Goal: Task Accomplishment & Management: Complete application form

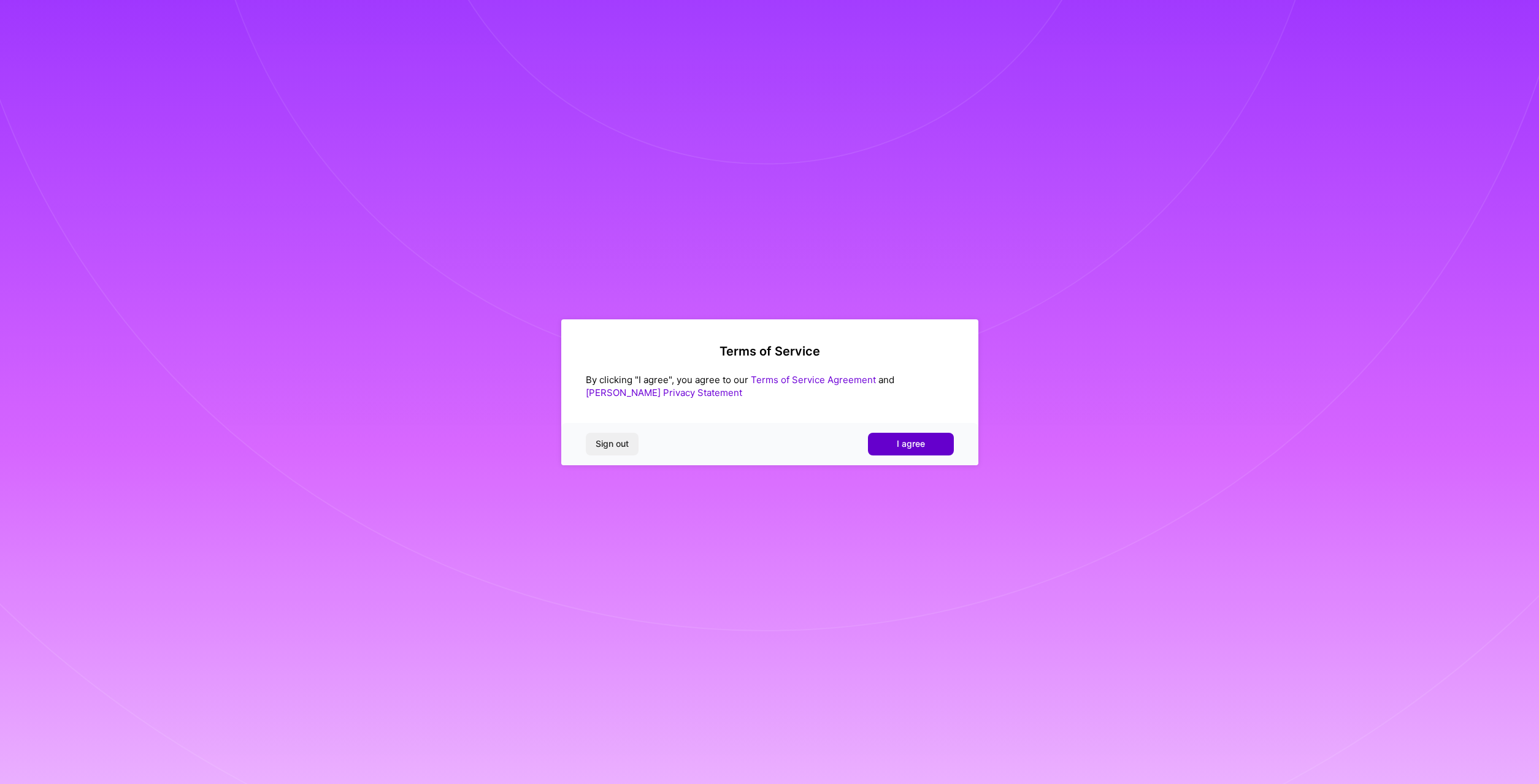
click at [909, 440] on span "I agree" at bounding box center [911, 443] width 28 height 12
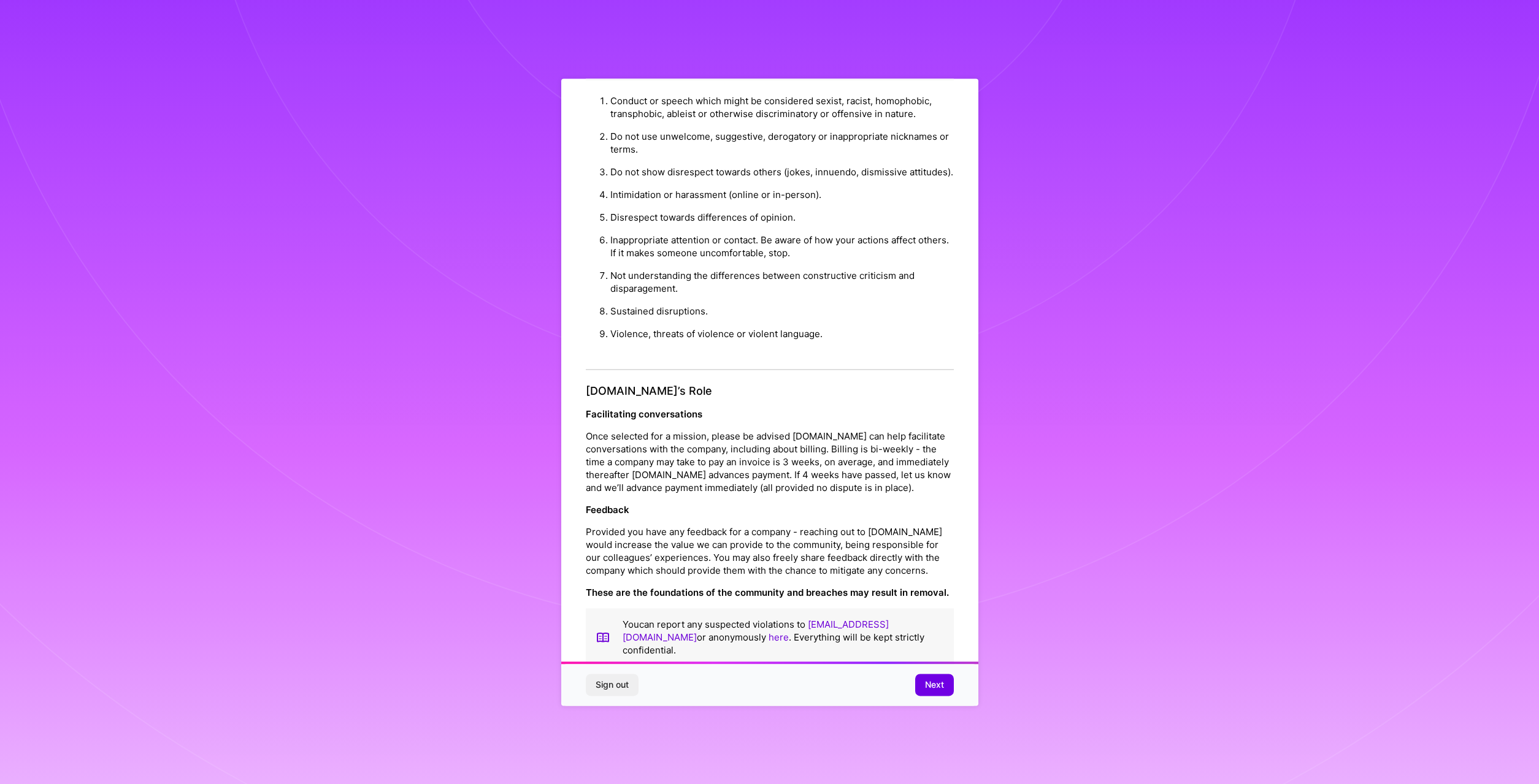
scroll to position [47, 0]
click at [939, 680] on span "Next" at bounding box center [934, 684] width 19 height 12
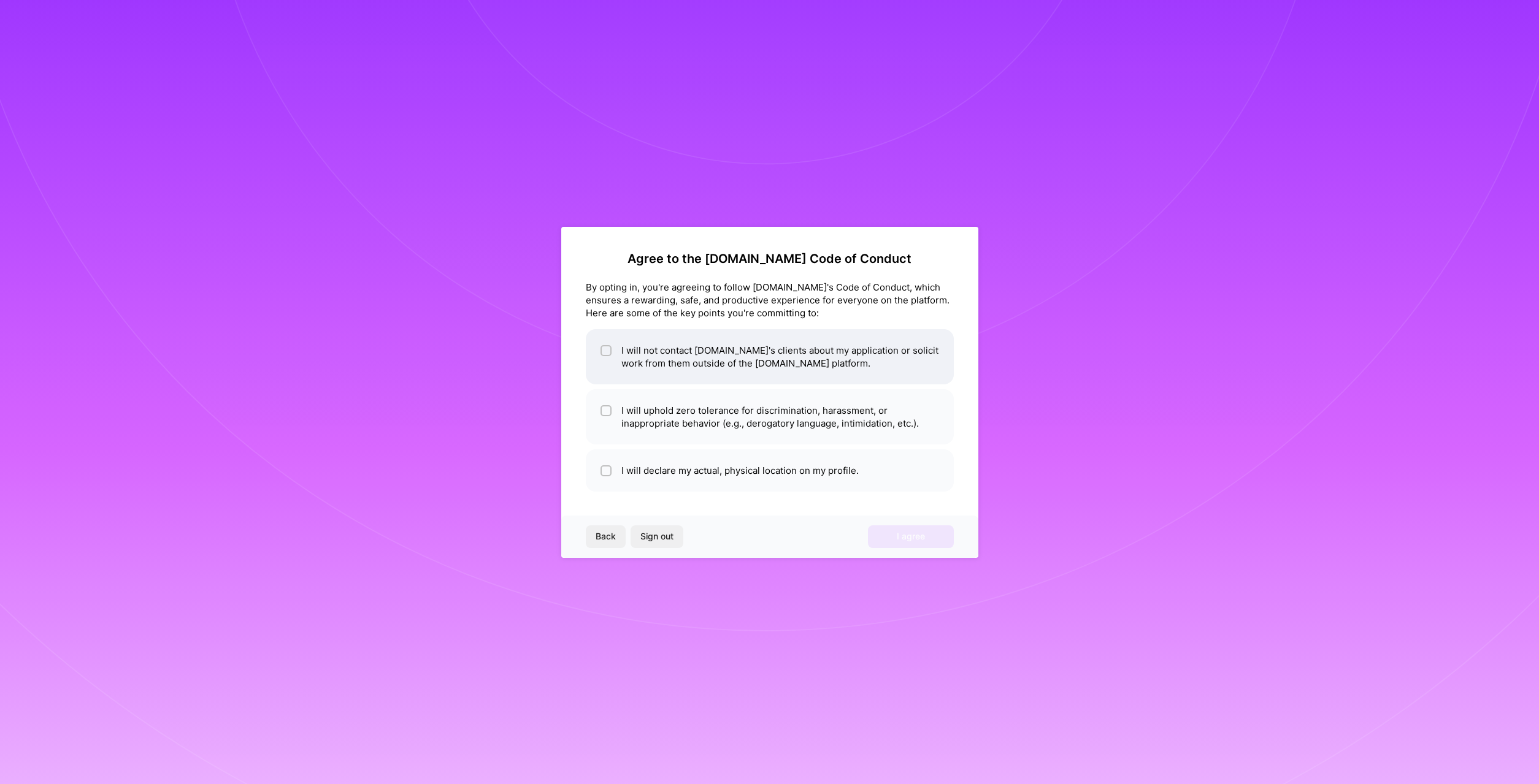
click at [611, 350] on div at bounding box center [606, 350] width 11 height 11
checkbox input "true"
click at [614, 411] on li "I will uphold zero tolerance for discrimination, harassment, or inappropriate b…" at bounding box center [770, 416] width 368 height 55
checkbox input "true"
click at [615, 465] on li "I will declare my actual, physical location on my profile." at bounding box center [770, 470] width 368 height 42
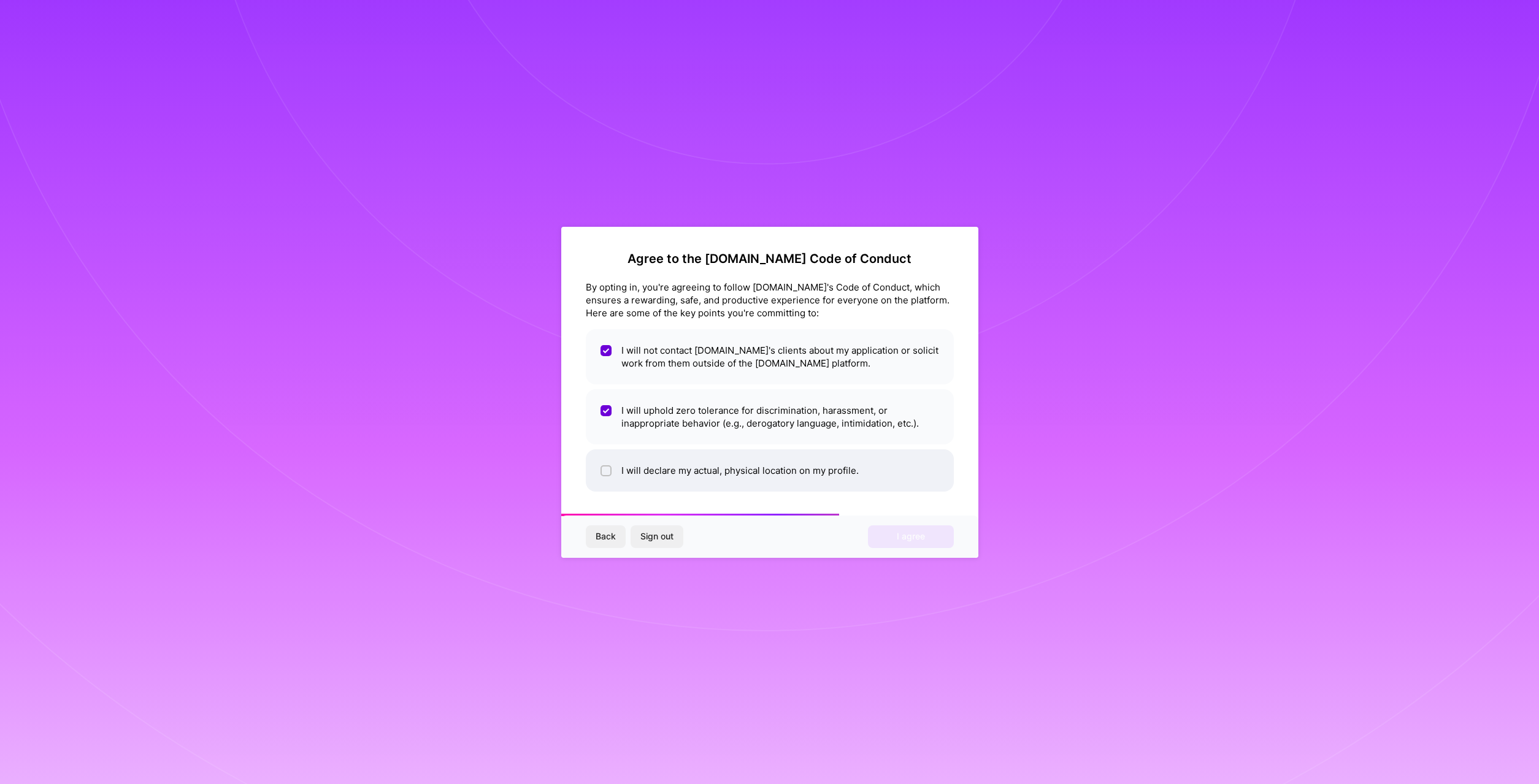
checkbox input "true"
click at [904, 538] on span "I agree" at bounding box center [911, 536] width 28 height 12
